Goal: Communication & Community: Answer question/provide support

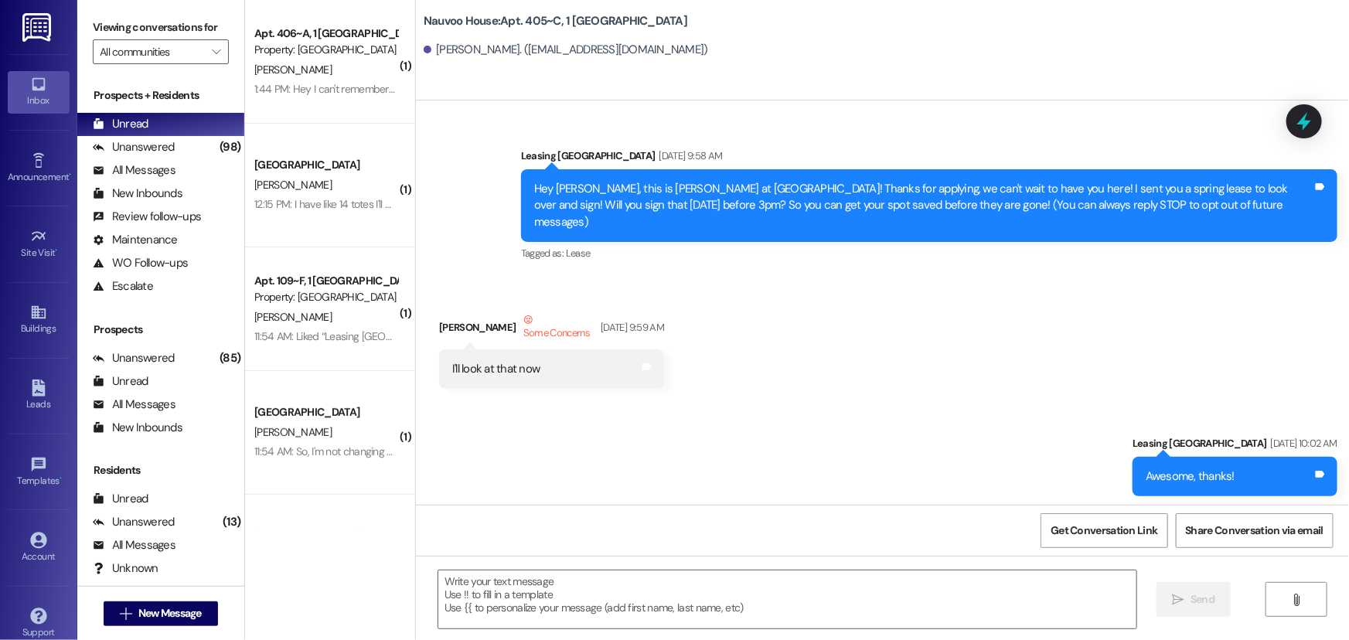
scroll to position [66195, 0]
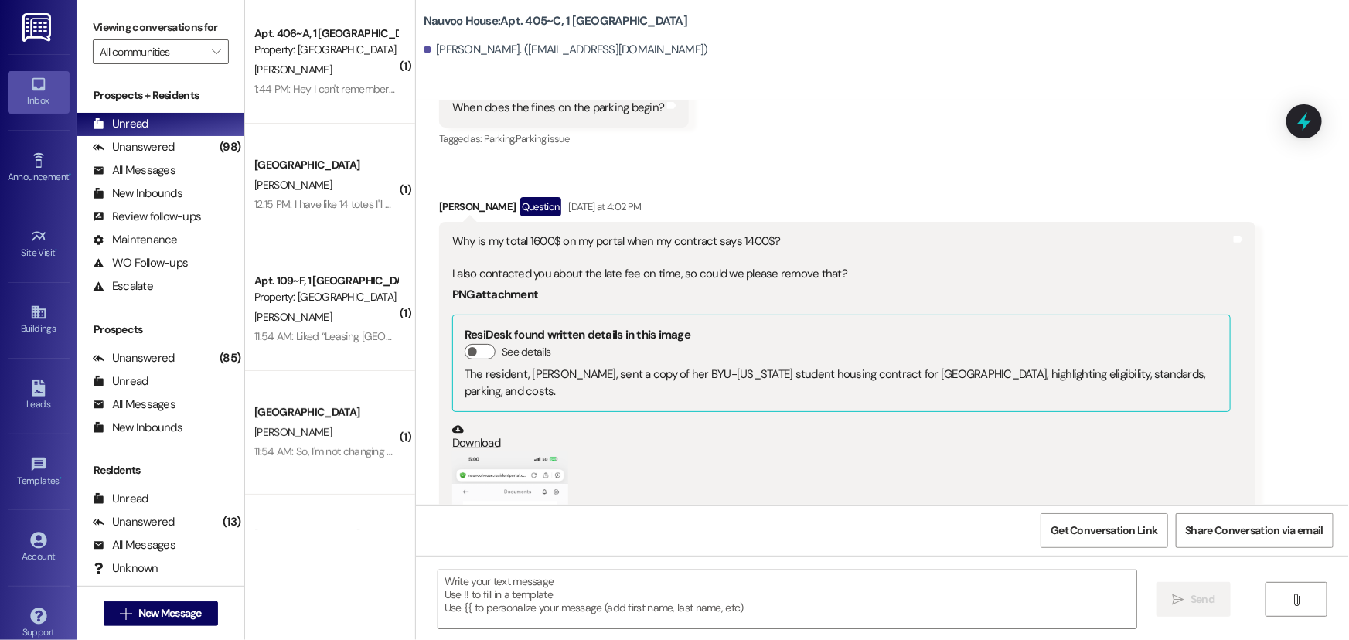
click at [274, 85] on div "1:44 PM: Hey I can't remember if I bought a parking pass or not 1:44 PM: Hey I …" at bounding box center [393, 89] width 278 height 14
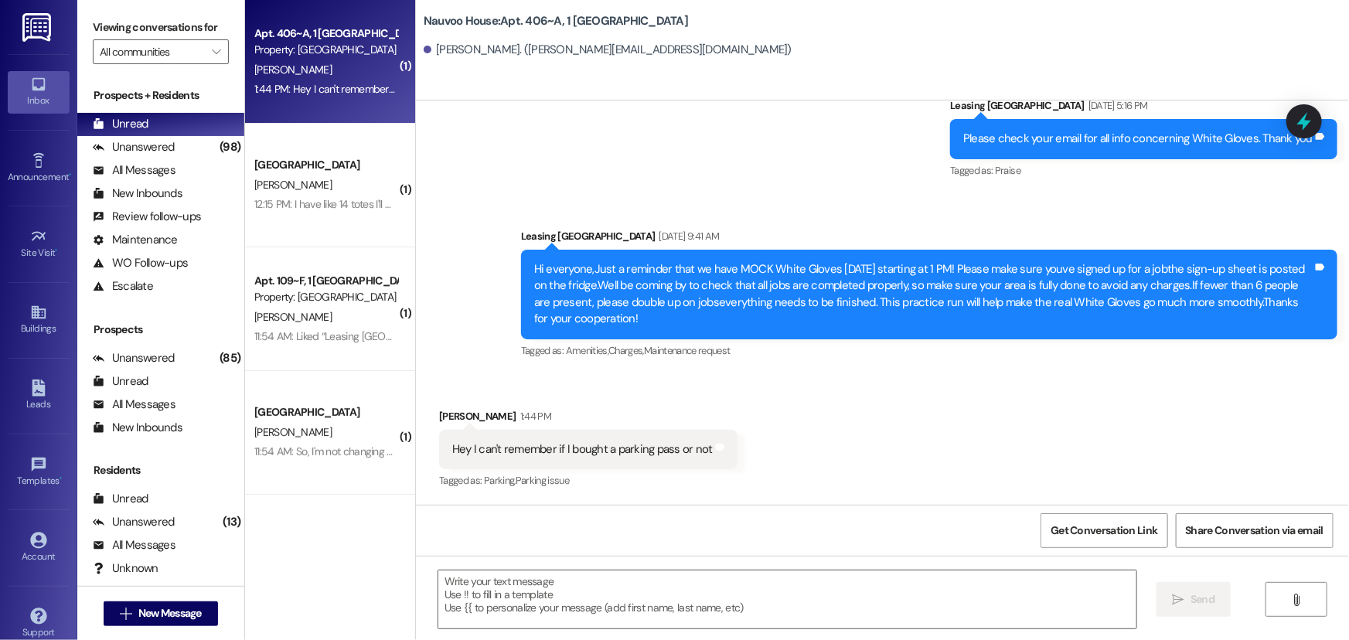
scroll to position [9380, 0]
click at [487, 608] on textarea at bounding box center [787, 600] width 698 height 58
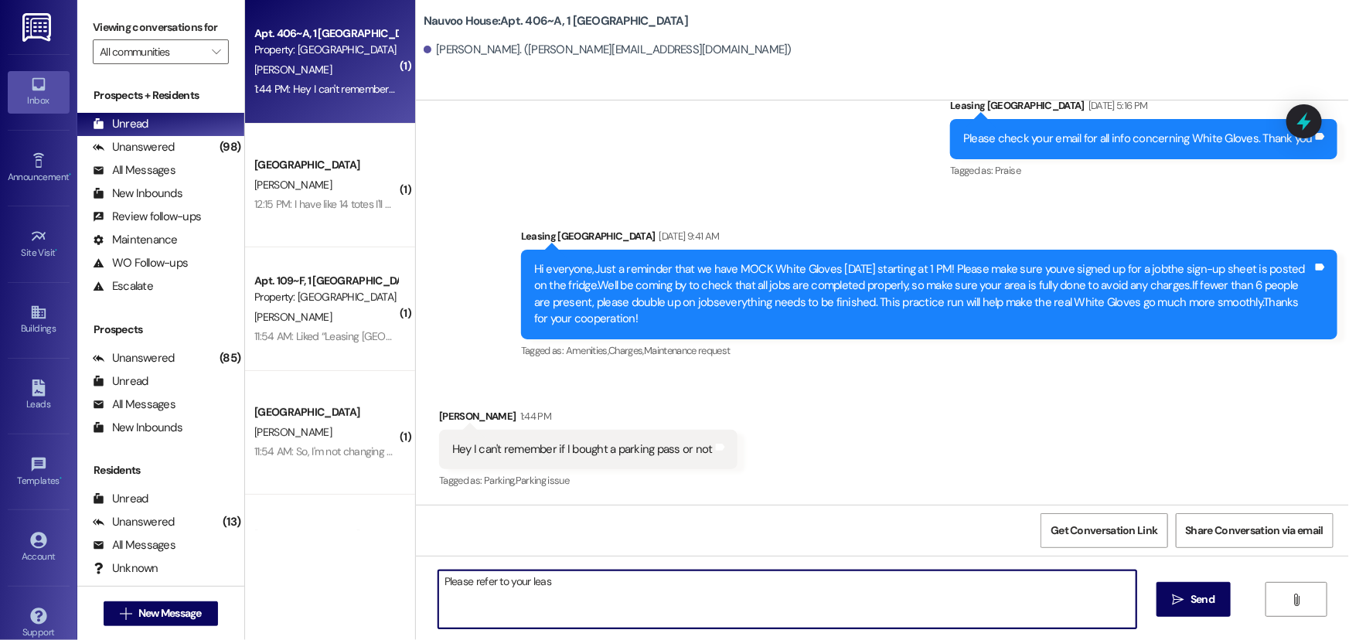
type textarea "Please refer to your lease"
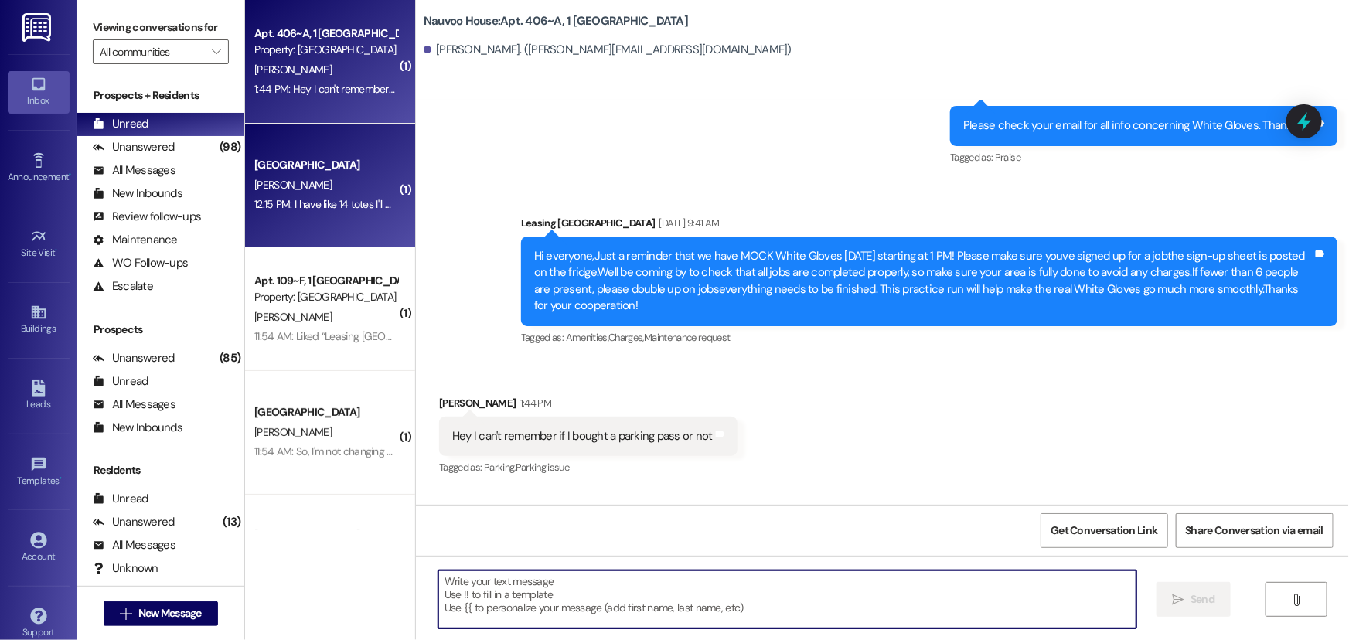
click at [317, 177] on div "[PERSON_NAME]" at bounding box center [326, 184] width 146 height 19
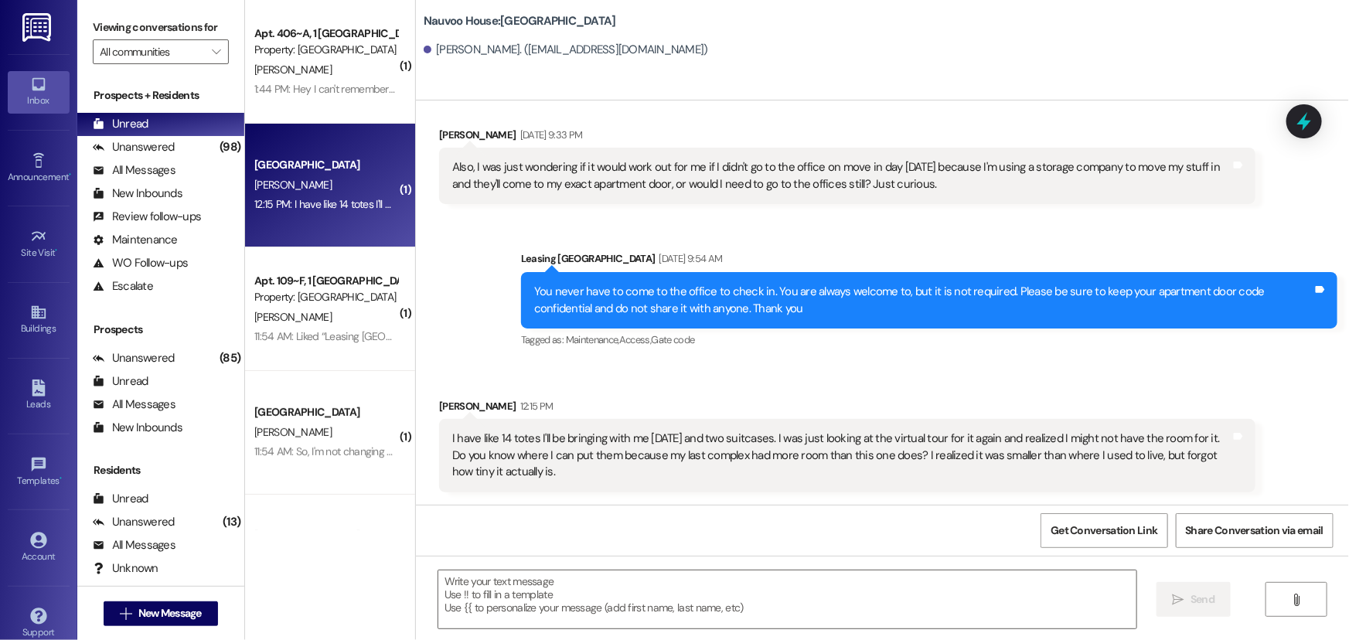
scroll to position [1039, 0]
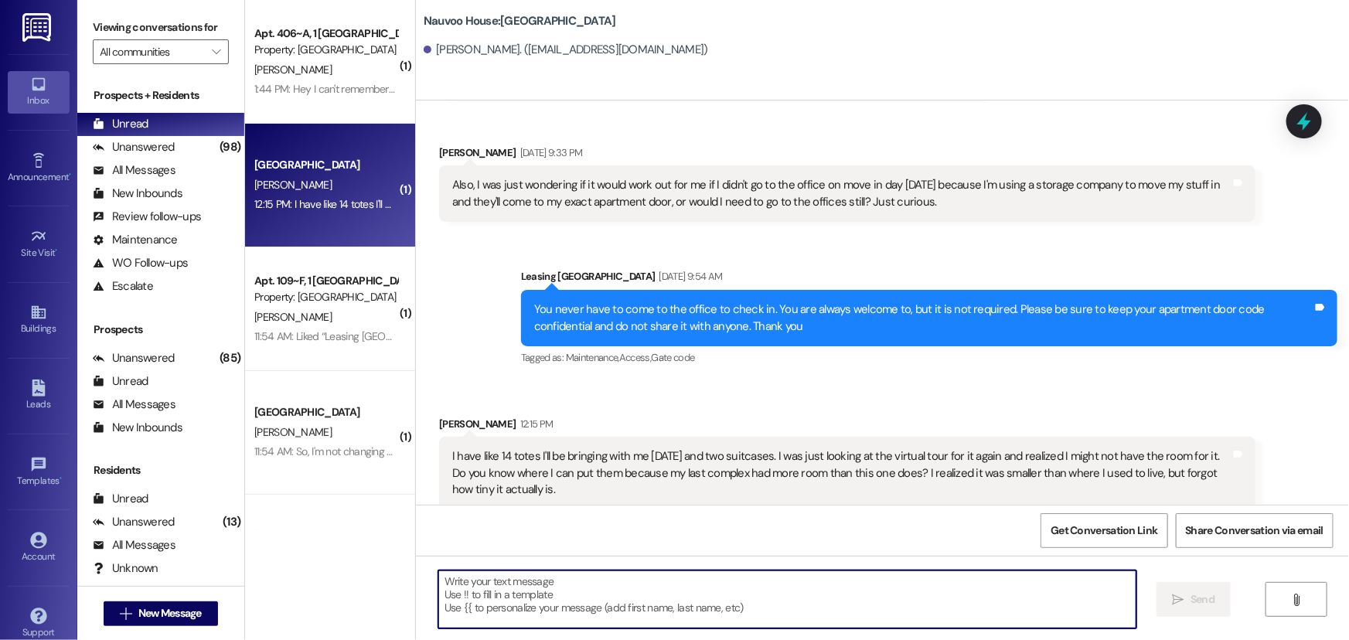
click at [451, 599] on textarea at bounding box center [787, 600] width 698 height 58
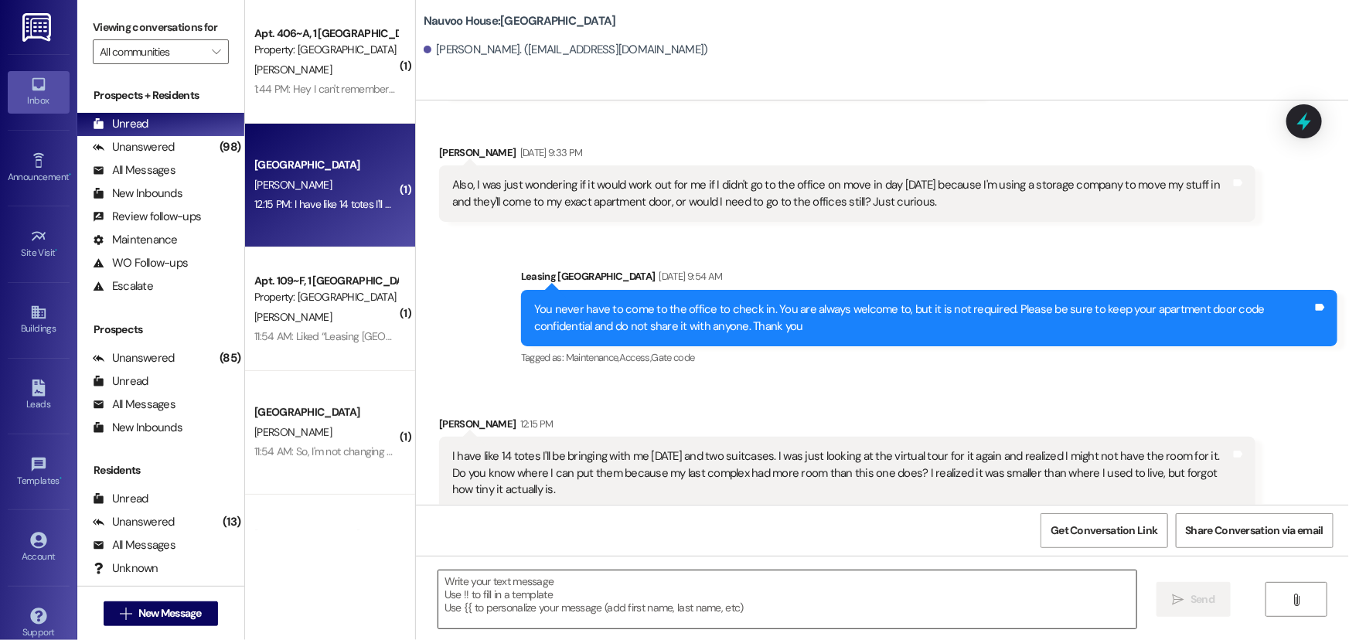
click at [523, 603] on textarea at bounding box center [787, 600] width 698 height 58
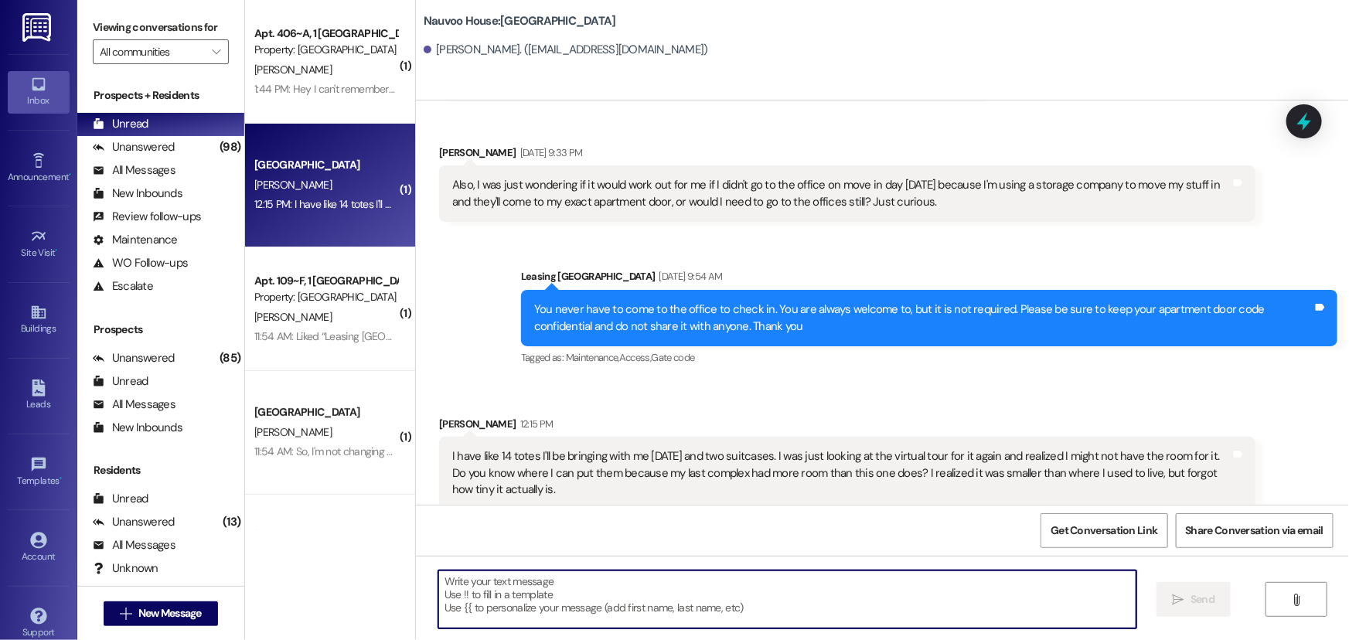
click at [496, 593] on textarea at bounding box center [787, 600] width 698 height 58
click at [479, 578] on textarea "Hi!" at bounding box center [787, 600] width 698 height 58
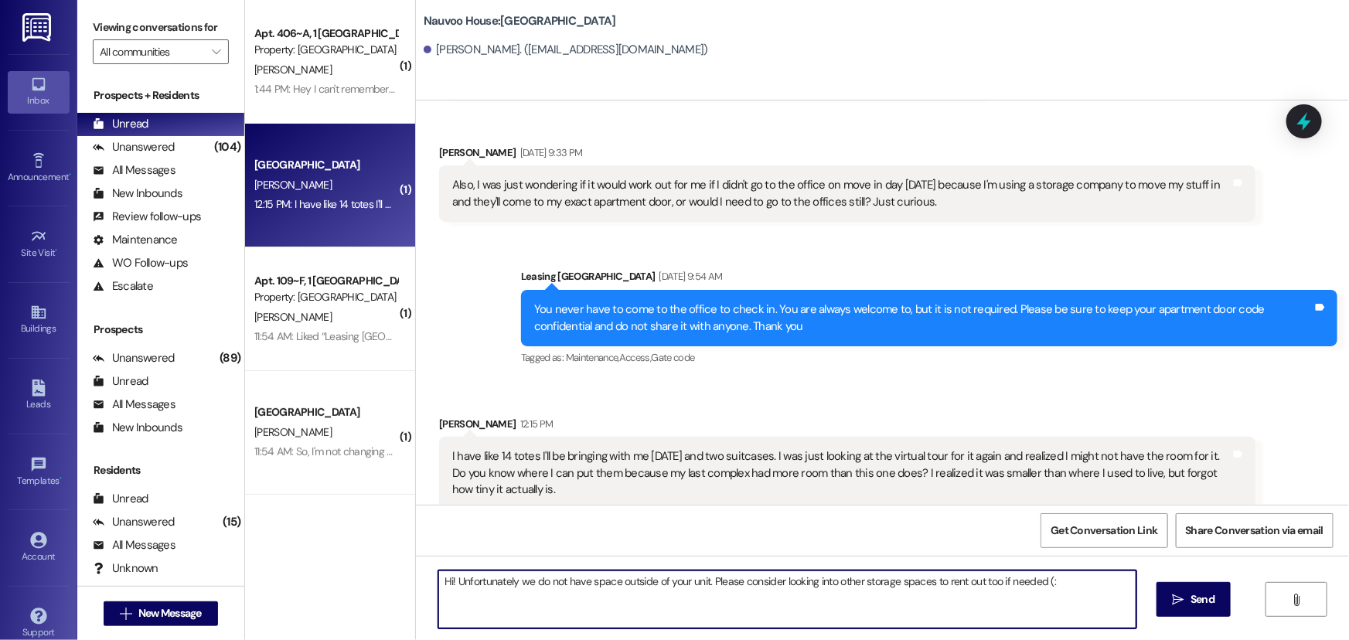
type textarea "Hi! Unfortunately we do not have space outside of your unit. Please consider lo…"
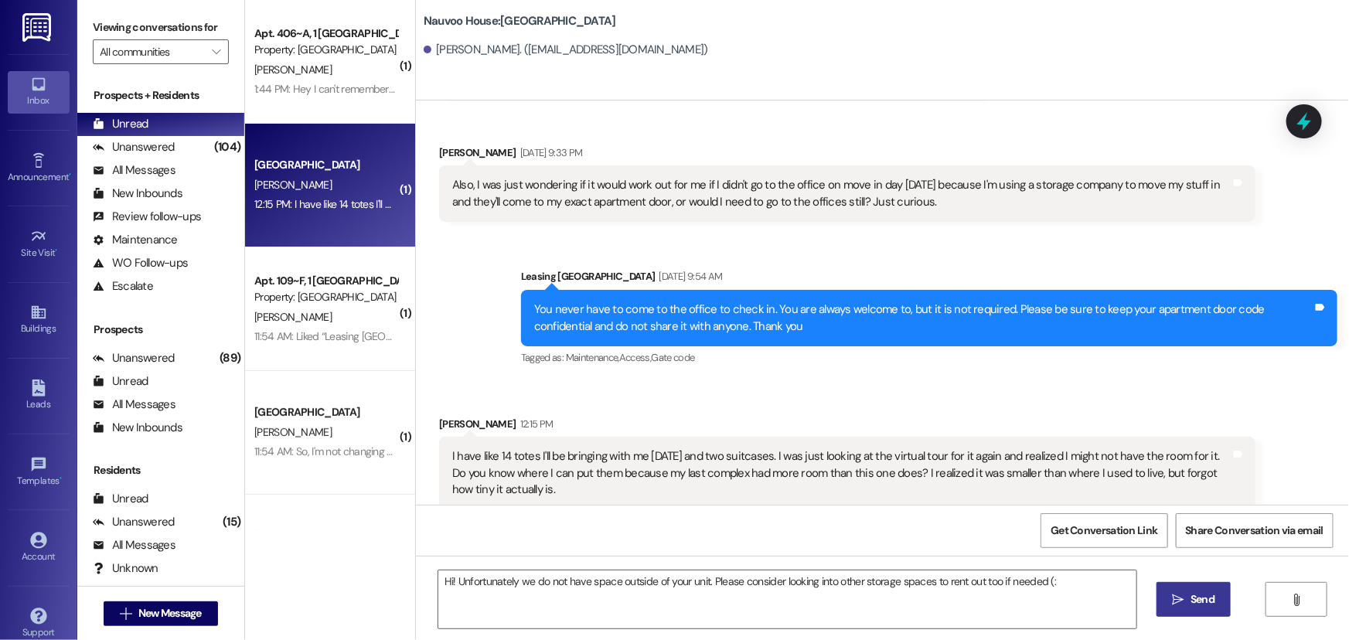
click at [1195, 604] on span "Send" at bounding box center [1203, 599] width 24 height 16
